Goal: Information Seeking & Learning: Compare options

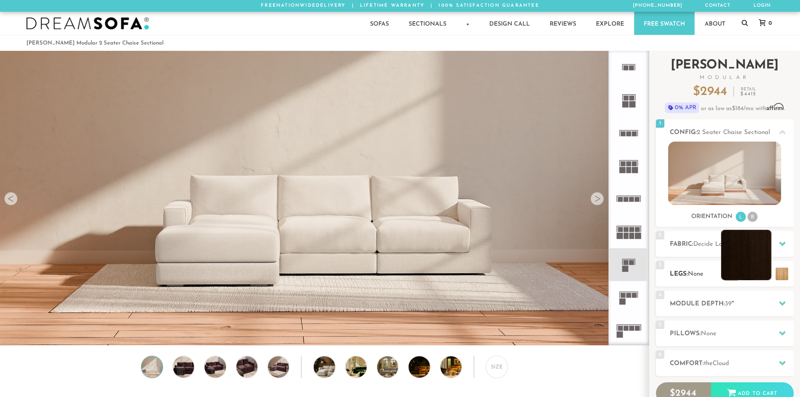
click at [764, 275] on li at bounding box center [746, 255] width 50 height 50
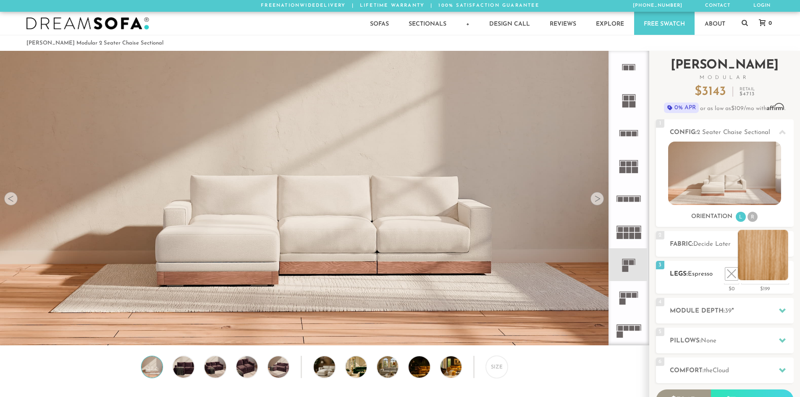
click at [783, 275] on li at bounding box center [763, 255] width 50 height 50
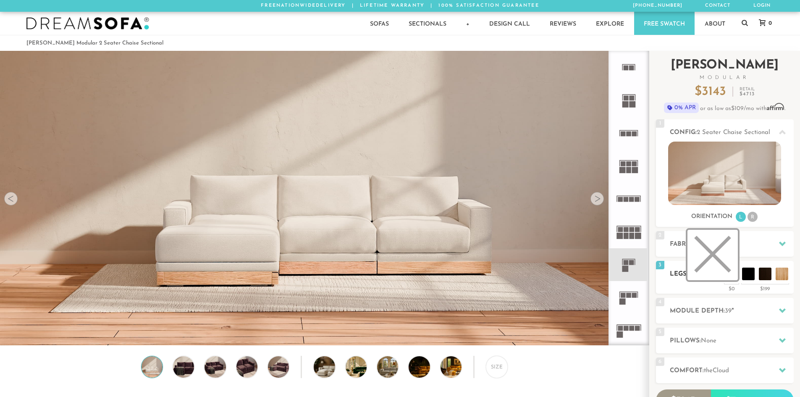
click at [733, 275] on li at bounding box center [712, 255] width 50 height 50
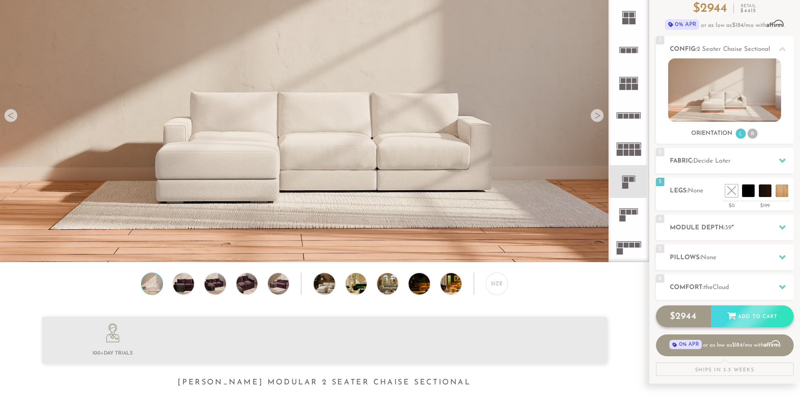
scroll to position [84, 0]
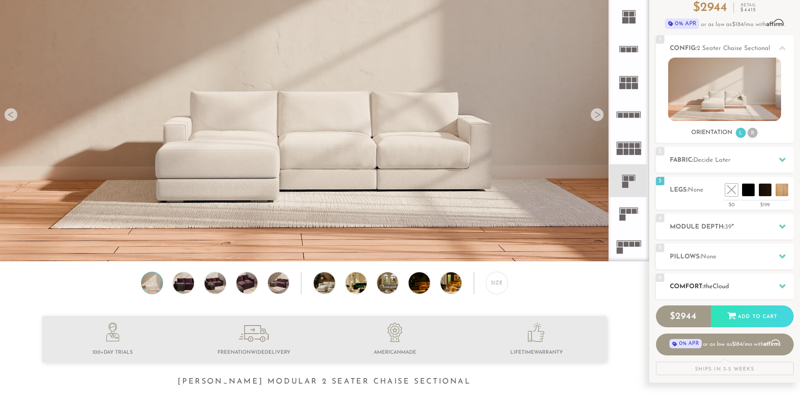
click at [781, 289] on icon at bounding box center [782, 286] width 7 height 7
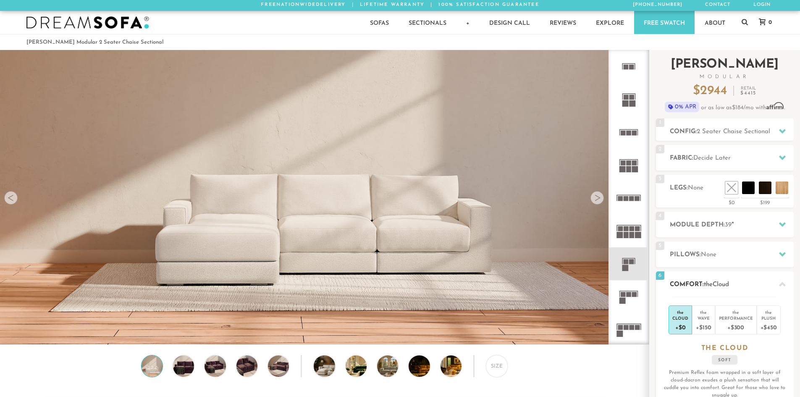
scroll to position [0, 0]
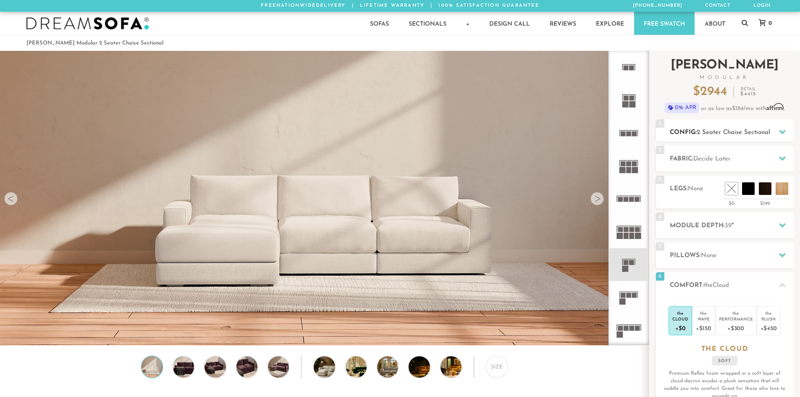
click at [780, 134] on icon at bounding box center [782, 131] width 7 height 7
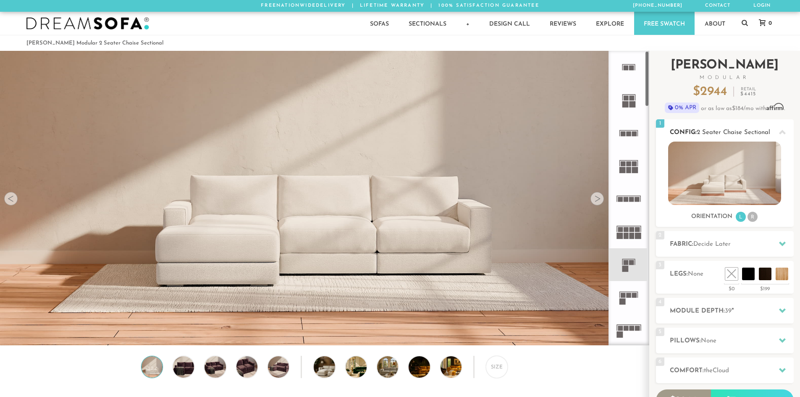
click at [709, 170] on img at bounding box center [724, 172] width 113 height 63
click at [597, 202] on div at bounding box center [596, 198] width 13 height 13
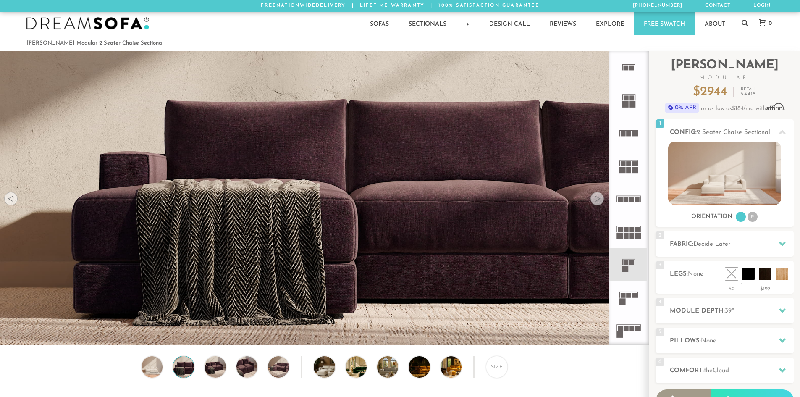
click at [596, 202] on div at bounding box center [596, 198] width 13 height 13
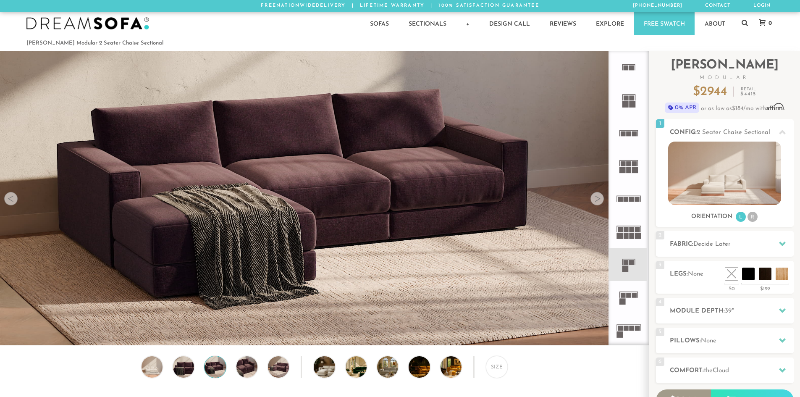
click at [595, 202] on div at bounding box center [596, 198] width 13 height 13
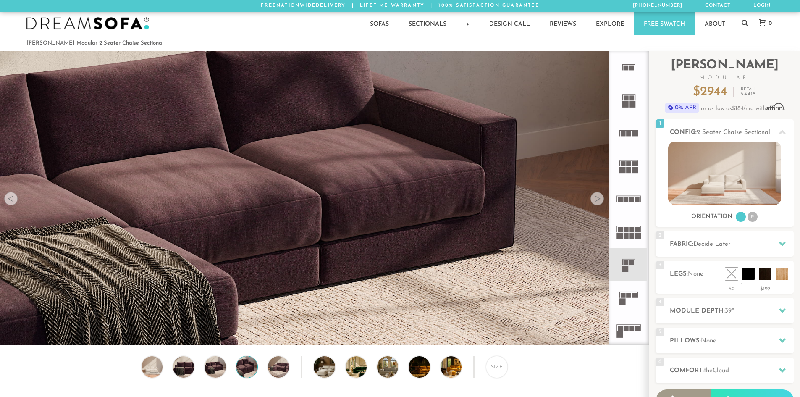
click at [595, 202] on div at bounding box center [596, 198] width 13 height 13
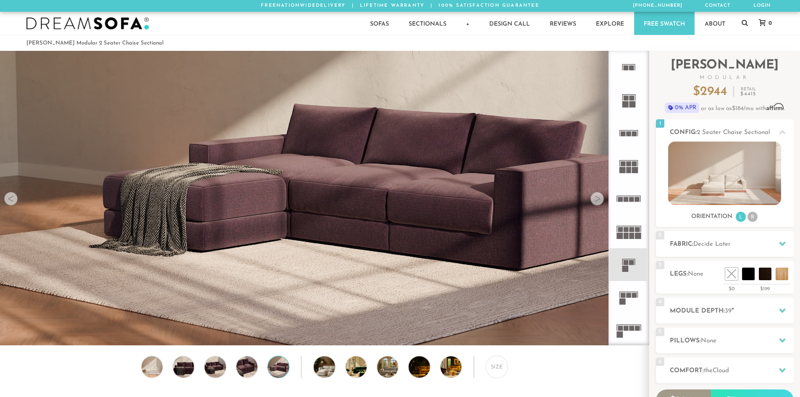
click at [594, 202] on div at bounding box center [596, 198] width 13 height 13
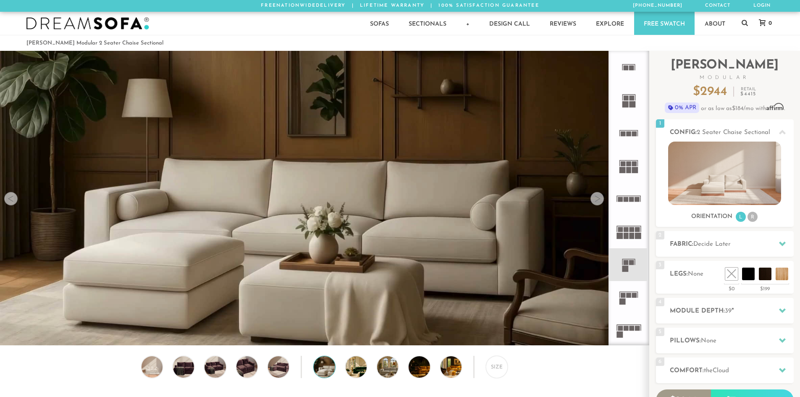
click at [594, 202] on div at bounding box center [596, 198] width 13 height 13
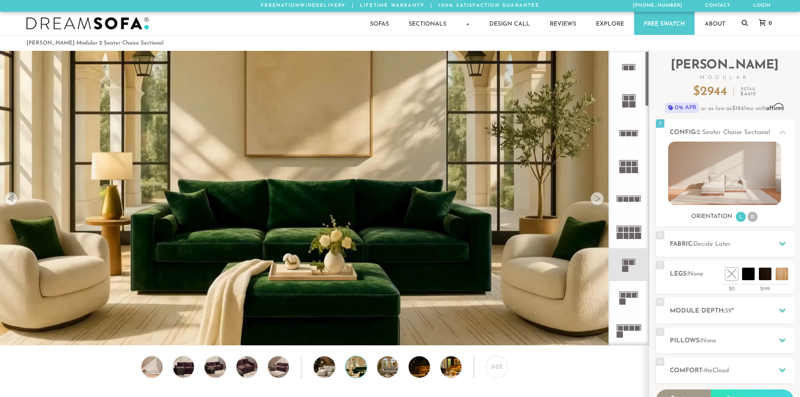
click at [624, 262] on rect at bounding box center [625, 262] width 5 height 5
click at [623, 304] on rect at bounding box center [622, 302] width 6 height 6
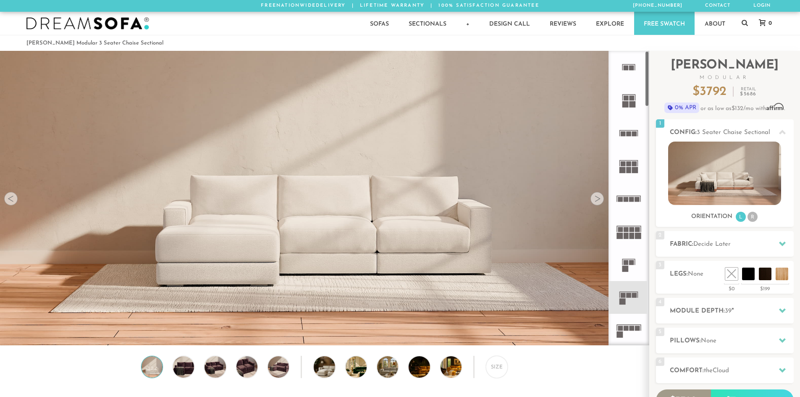
click at [633, 270] on icon at bounding box center [628, 264] width 33 height 33
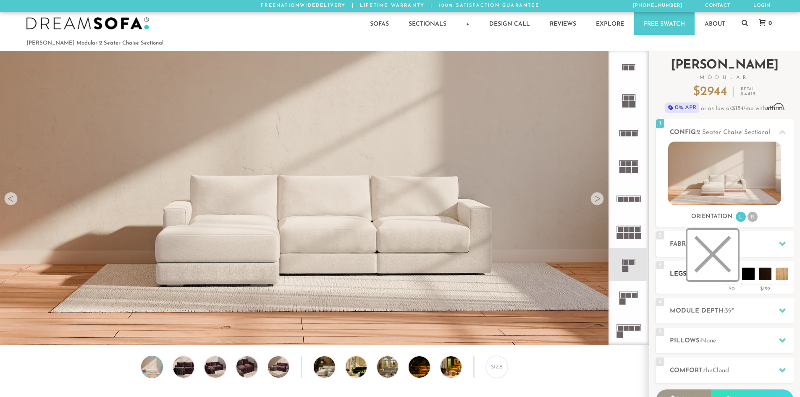
click at [731, 278] on li at bounding box center [712, 255] width 50 height 50
click at [711, 260] on li at bounding box center [712, 255] width 50 height 50
click at [739, 164] on img at bounding box center [724, 172] width 113 height 63
click at [732, 269] on li at bounding box center [712, 255] width 50 height 50
click at [725, 192] on img at bounding box center [724, 172] width 113 height 63
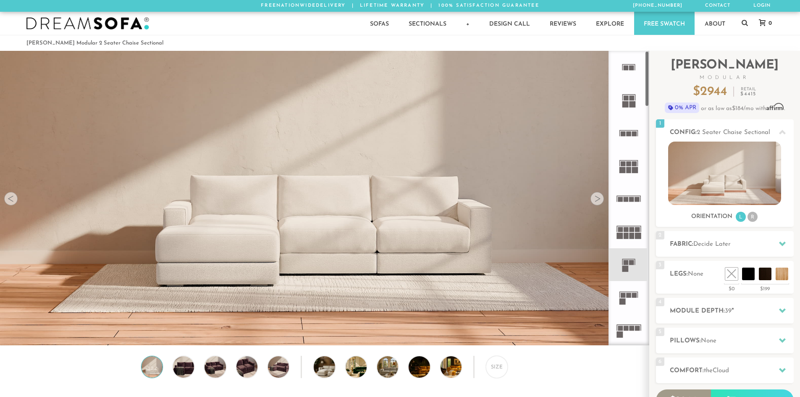
click at [589, 200] on img at bounding box center [324, 107] width 649 height 216
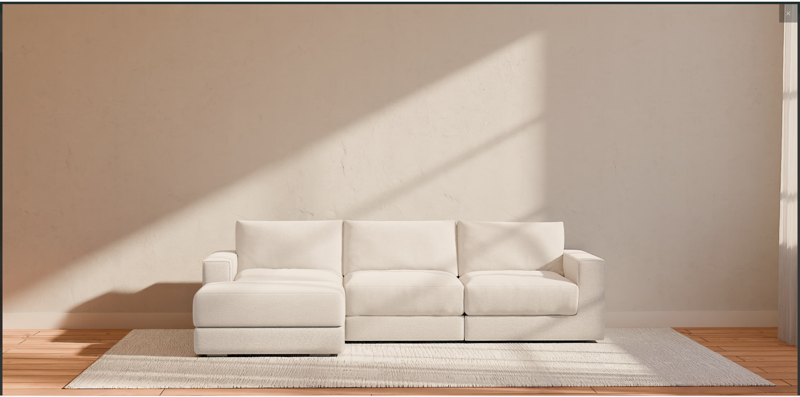
scroll to position [9843, 800]
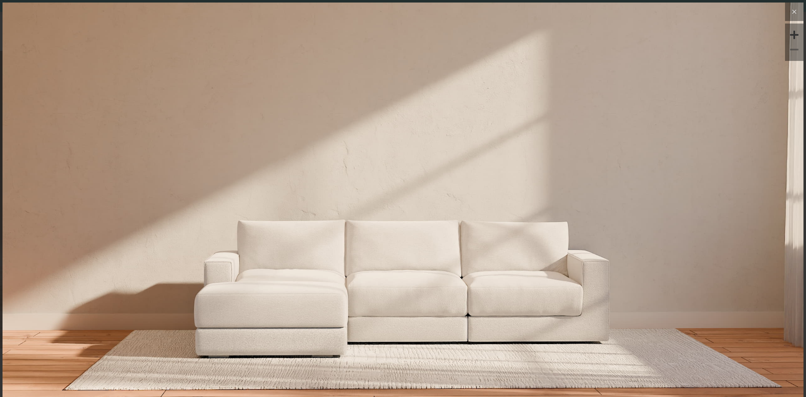
click at [789, 12] on icon at bounding box center [794, 12] width 10 height 10
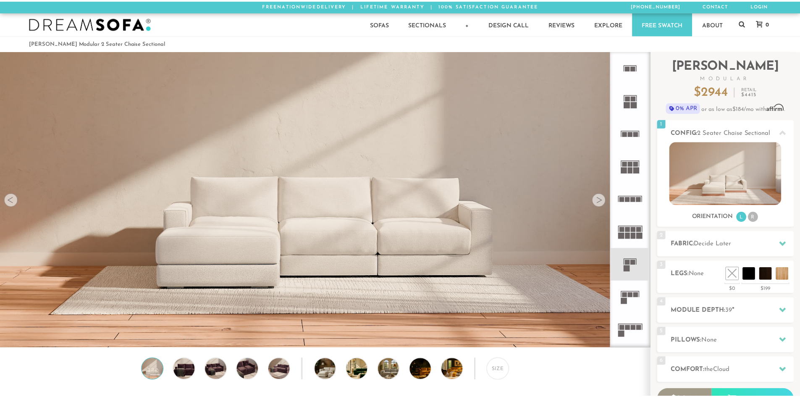
scroll to position [9831, 794]
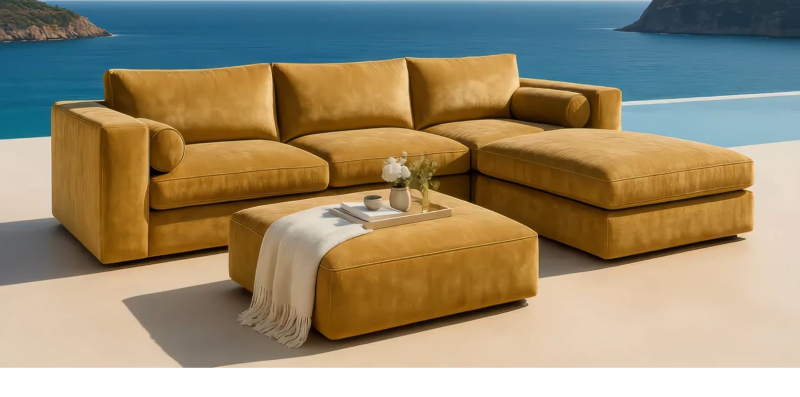
click at [416, 191] on video "Your browser does not support HTML5 video." at bounding box center [400, 65] width 800 height 603
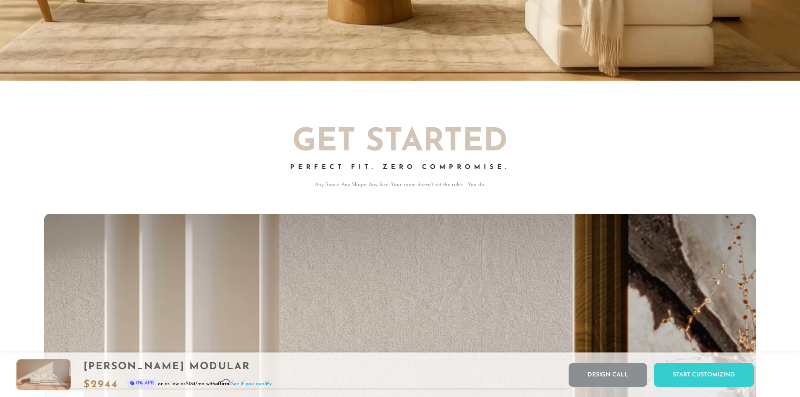
scroll to position [0, 0]
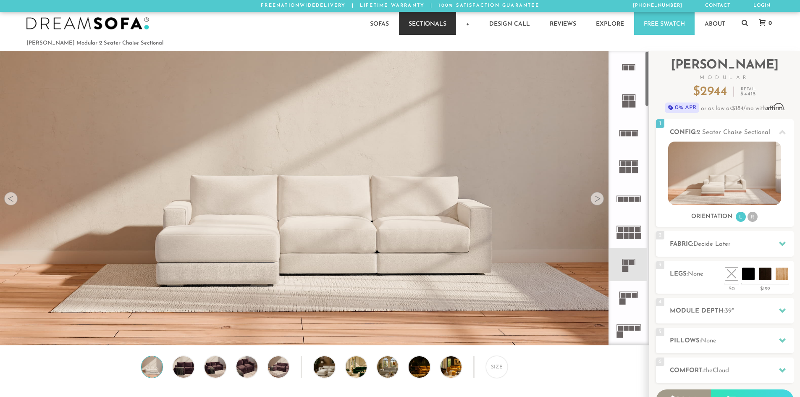
click at [419, 29] on link "Sectionals" at bounding box center [427, 23] width 57 height 23
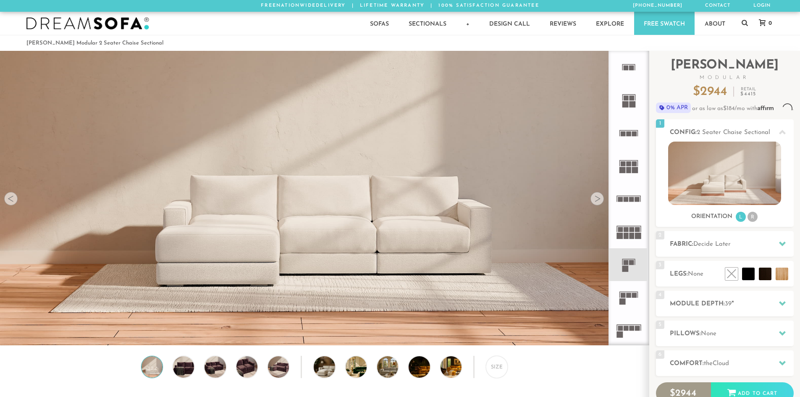
scroll to position [9831, 794]
click at [783, 241] on icon at bounding box center [782, 243] width 7 height 7
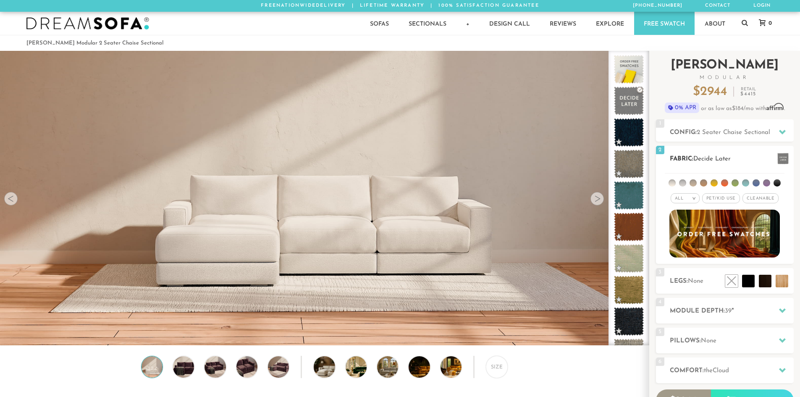
click at [681, 183] on li at bounding box center [682, 182] width 7 height 7
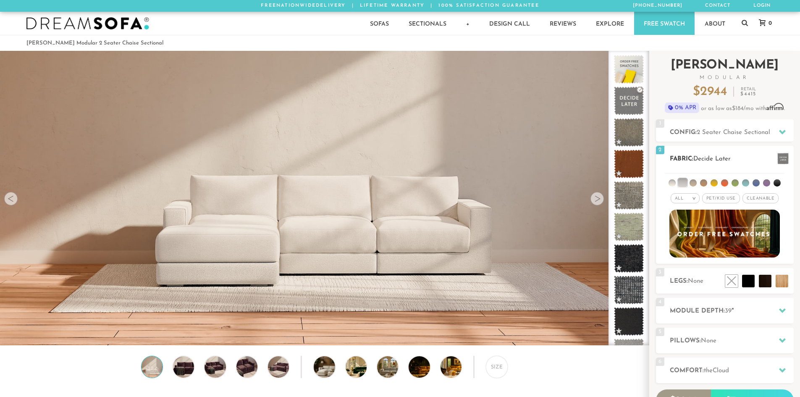
click at [676, 182] on li at bounding box center [671, 182] width 7 height 7
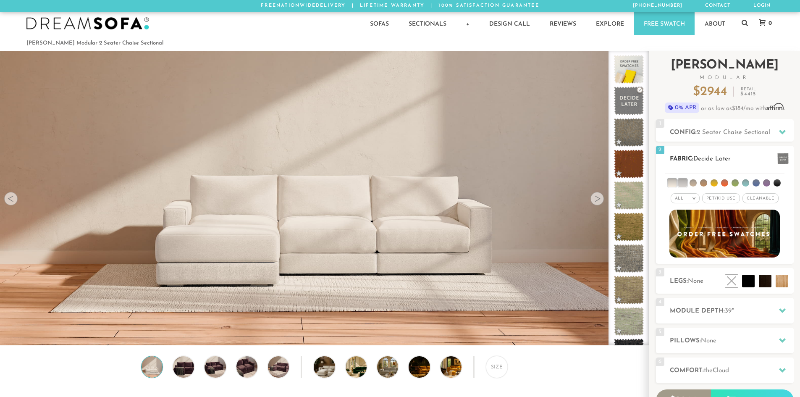
click at [680, 182] on li at bounding box center [682, 182] width 8 height 8
